Goal: Information Seeking & Learning: Find specific fact

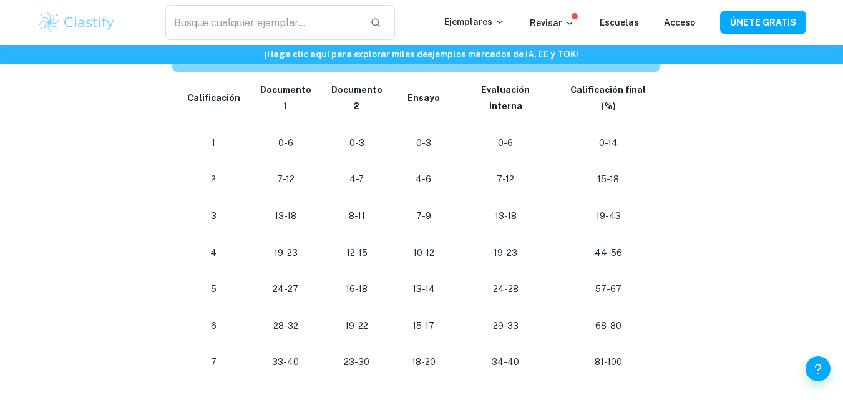
scroll to position [1233, 0]
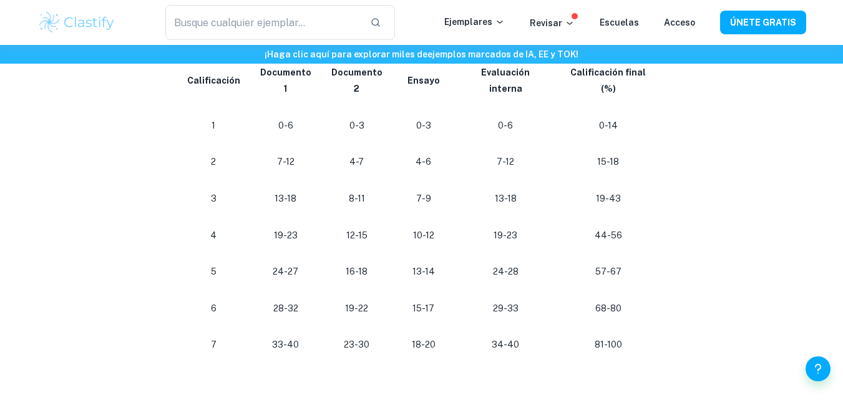
scroll to position [1253, 0]
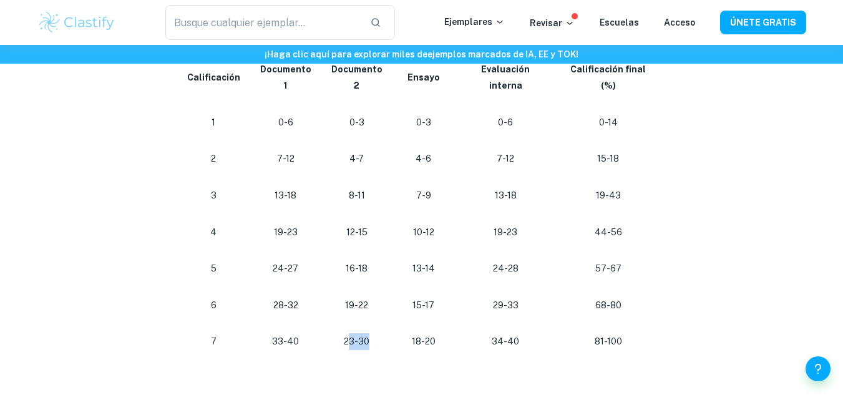
drag, startPoint x: 339, startPoint y: 343, endPoint x: 374, endPoint y: 343, distance: 34.3
click at [374, 343] on td "23-30" at bounding box center [356, 341] width 71 height 37
click at [336, 347] on p "23-30" at bounding box center [356, 341] width 51 height 17
drag, startPoint x: 336, startPoint y: 347, endPoint x: 369, endPoint y: 342, distance: 34.1
click at [369, 342] on p "23-30" at bounding box center [356, 341] width 51 height 17
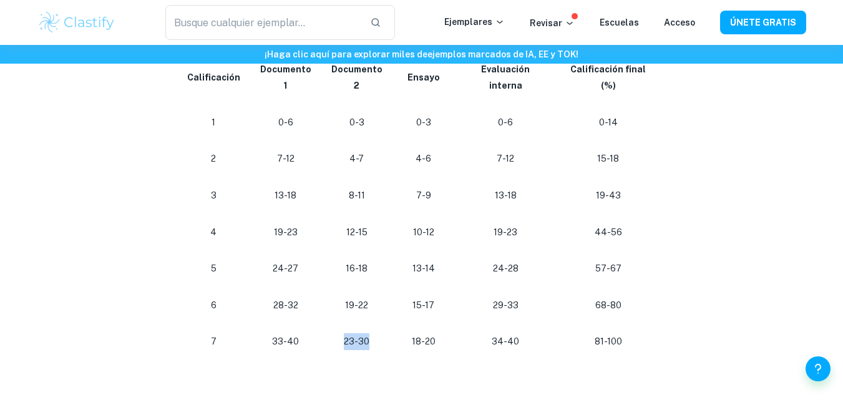
click at [364, 351] on td "23-30" at bounding box center [356, 341] width 71 height 37
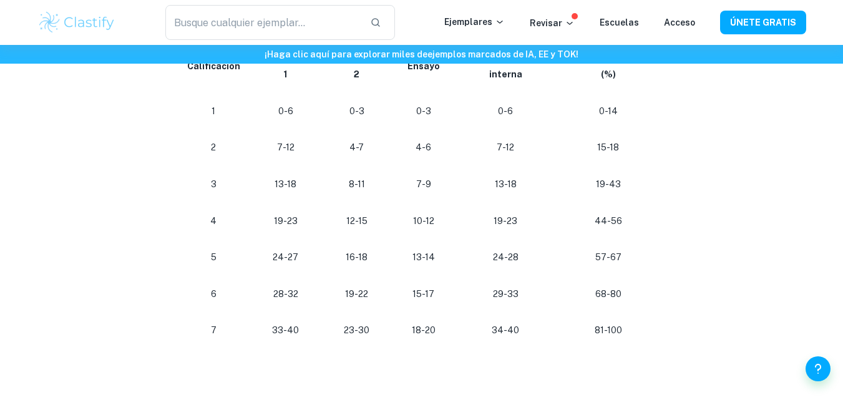
scroll to position [1240, 0]
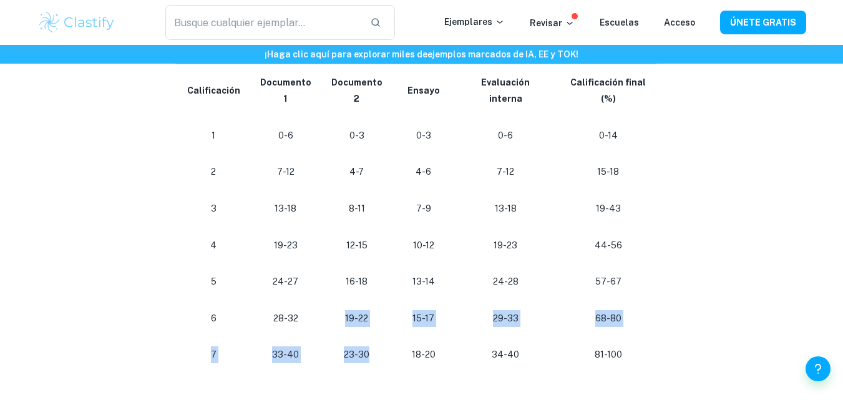
drag, startPoint x: 335, startPoint y: 321, endPoint x: 359, endPoint y: 350, distance: 37.6
click at [359, 350] on tbody "Calificación Documento 1 Documento 2 Ensayo Evaluación interna Calificación fin…" at bounding box center [418, 218] width 493 height 309
click at [359, 350] on font "23-30" at bounding box center [357, 354] width 26 height 10
drag, startPoint x: 360, startPoint y: 356, endPoint x: 336, endPoint y: 323, distance: 41.2
click at [336, 323] on tbody "Calificación Documento 1 Documento 2 Ensayo Evaluación interna Calificación fin…" at bounding box center [418, 218] width 493 height 309
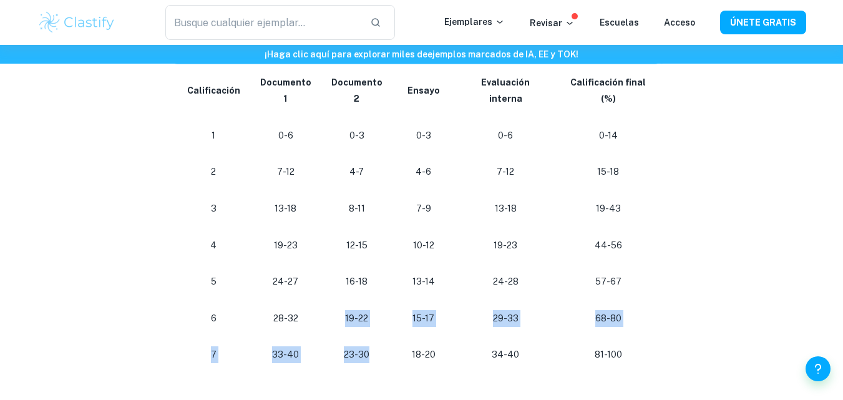
click at [345, 323] on font "19-22" at bounding box center [356, 318] width 23 height 10
drag, startPoint x: 334, startPoint y: 318, endPoint x: 364, endPoint y: 352, distance: 46.4
click at [364, 352] on tbody "Calificación Documento 1 Documento 2 Ensayo Evaluación interna Calificación fin…" at bounding box center [418, 218] width 493 height 309
click at [364, 352] on p "23-30" at bounding box center [356, 354] width 51 height 17
